Goal: Task Accomplishment & Management: Manage account settings

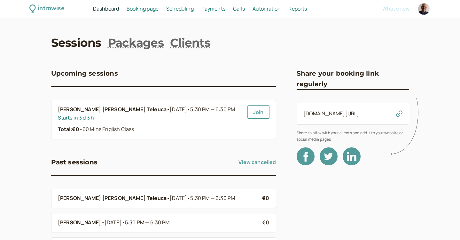
click at [176, 11] on span "Scheduling" at bounding box center [180, 8] width 28 height 7
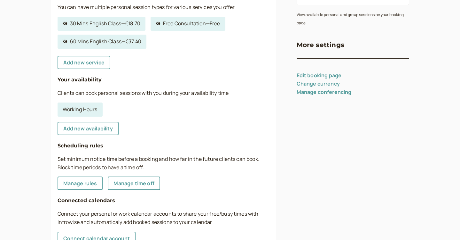
scroll to position [117, 0]
click at [83, 108] on link "Working Hours" at bounding box center [80, 109] width 45 height 14
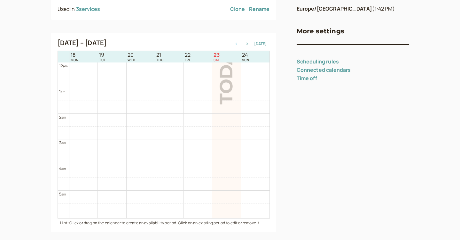
scroll to position [205, 0]
click at [250, 44] on icon "button" at bounding box center [247, 44] width 8 height 3
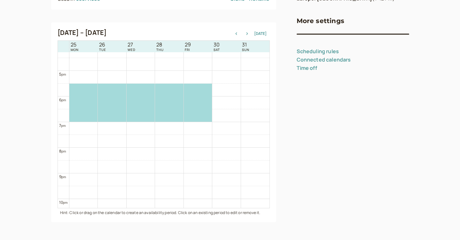
scroll to position [439, 0]
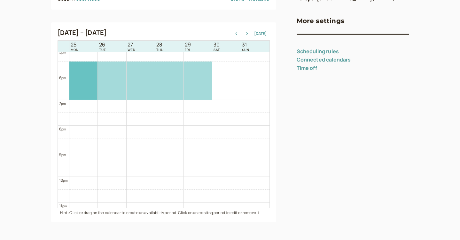
click at [85, 95] on div at bounding box center [83, 80] width 28 height 38
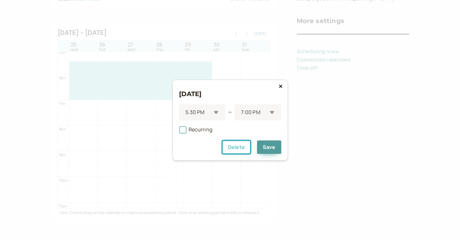
click at [232, 147] on button "Delete" at bounding box center [236, 146] width 28 height 13
